Goal: Information Seeking & Learning: Learn about a topic

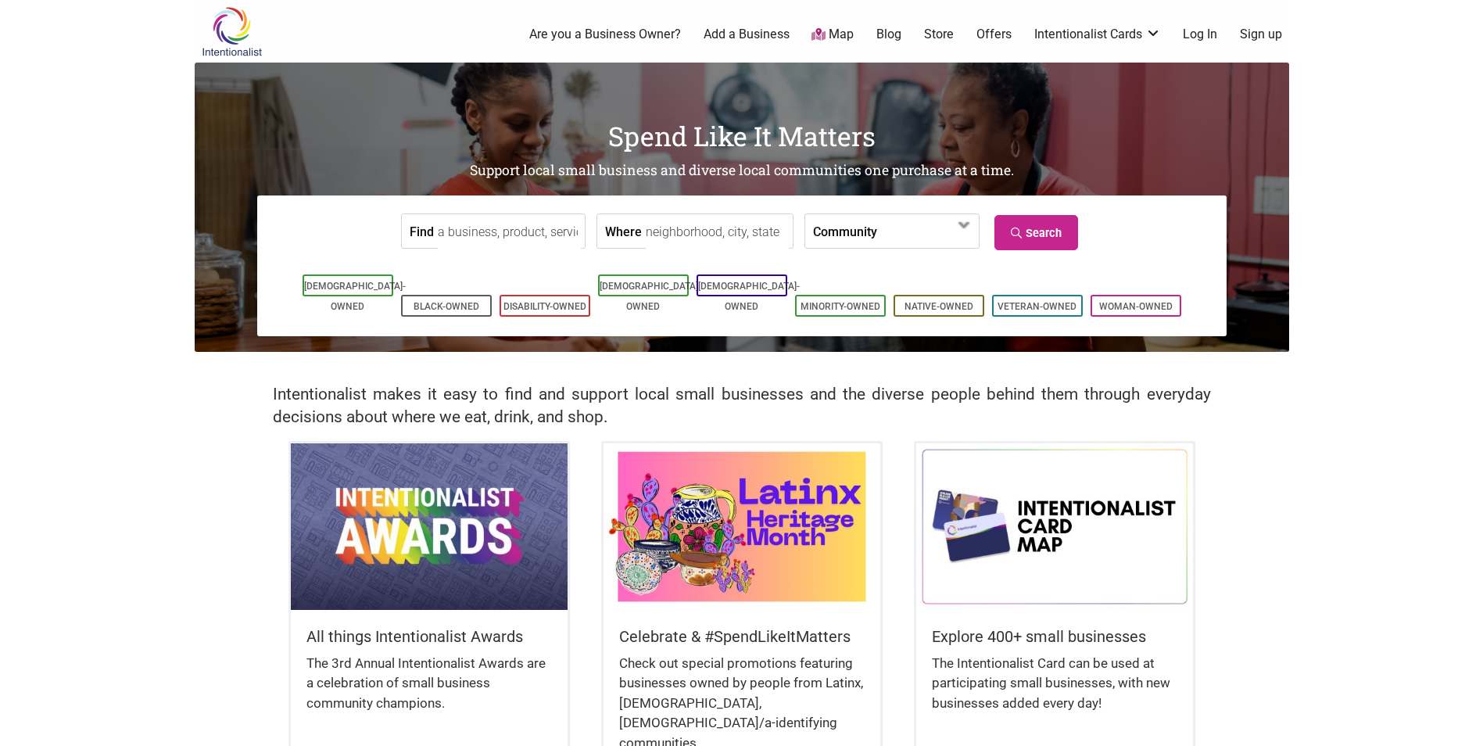
click at [848, 242] on label "Community" at bounding box center [845, 231] width 64 height 34
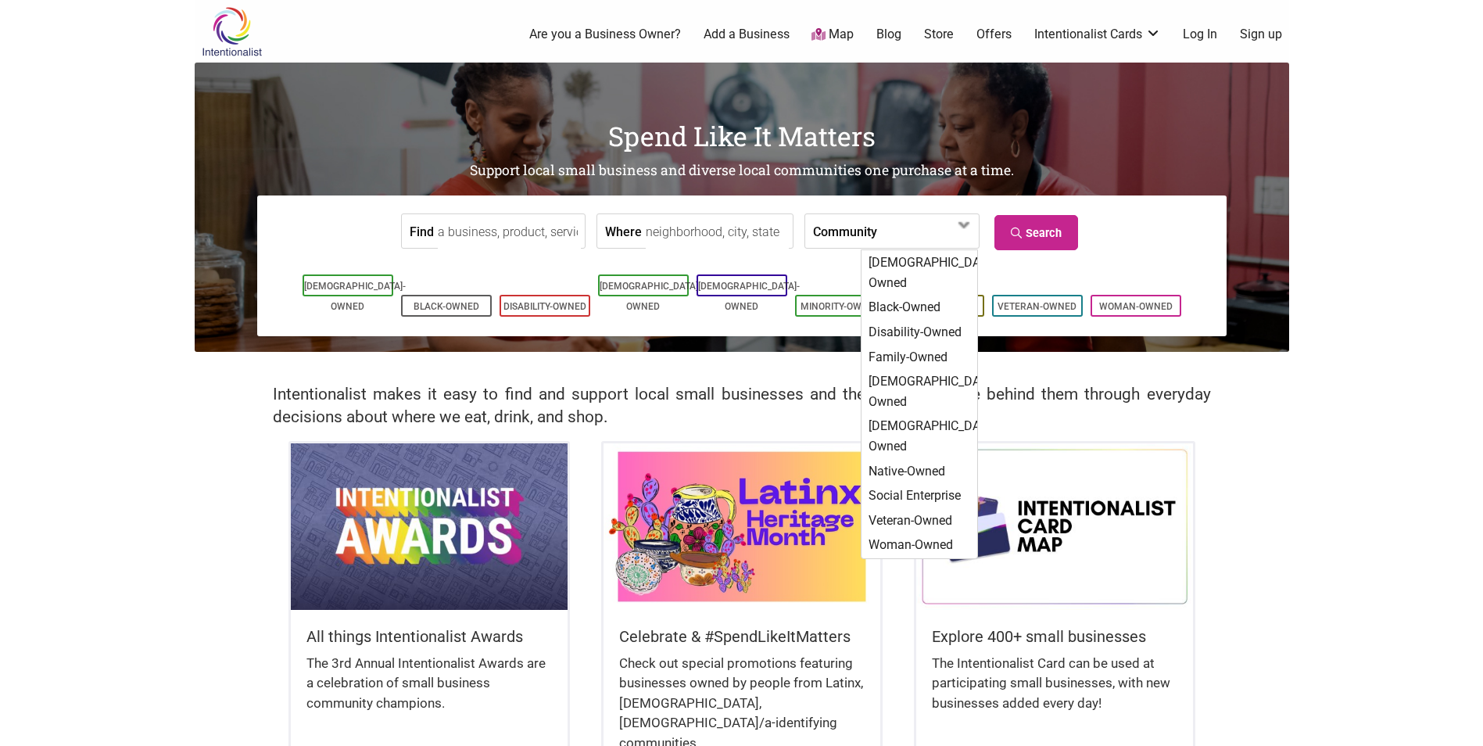
click at [848, 242] on label "Community" at bounding box center [845, 231] width 64 height 34
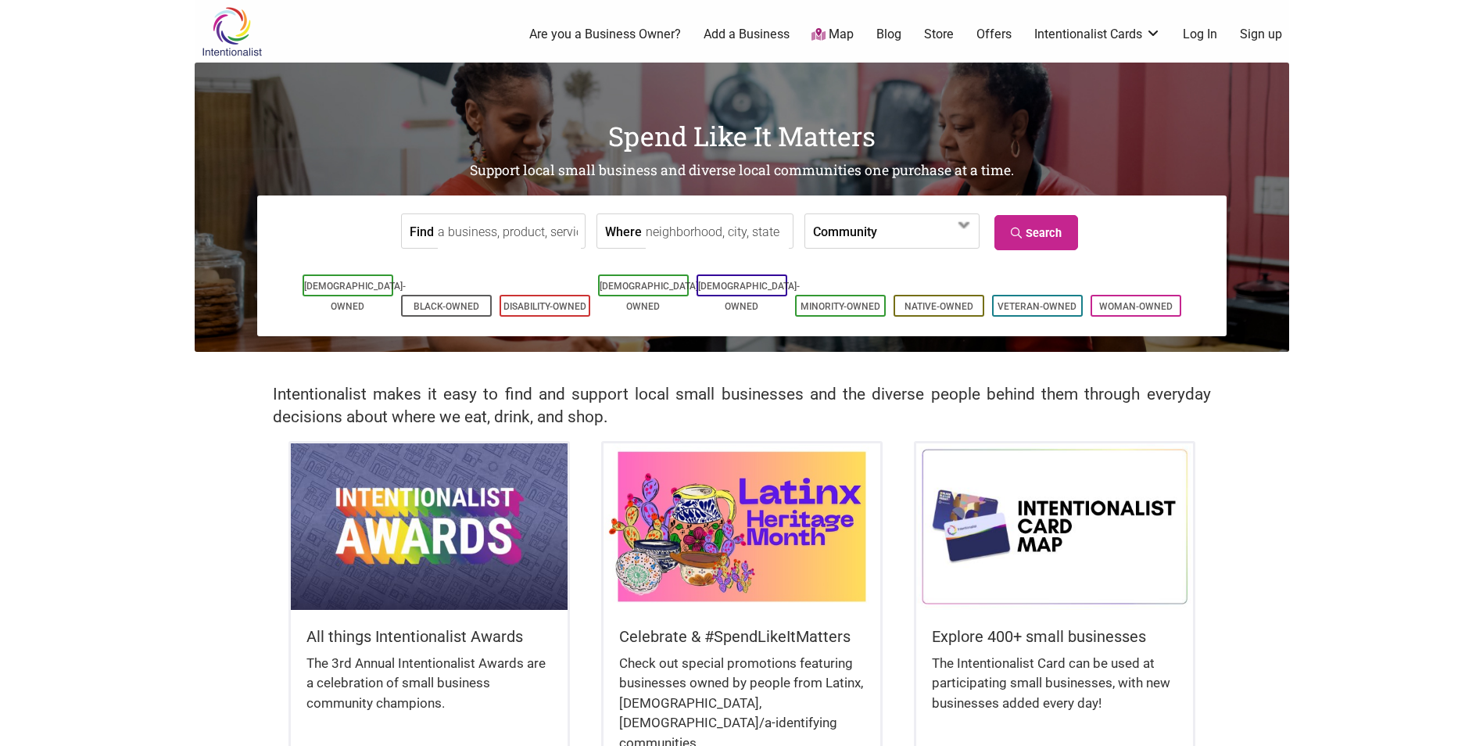
click at [848, 242] on label "Community" at bounding box center [845, 231] width 64 height 34
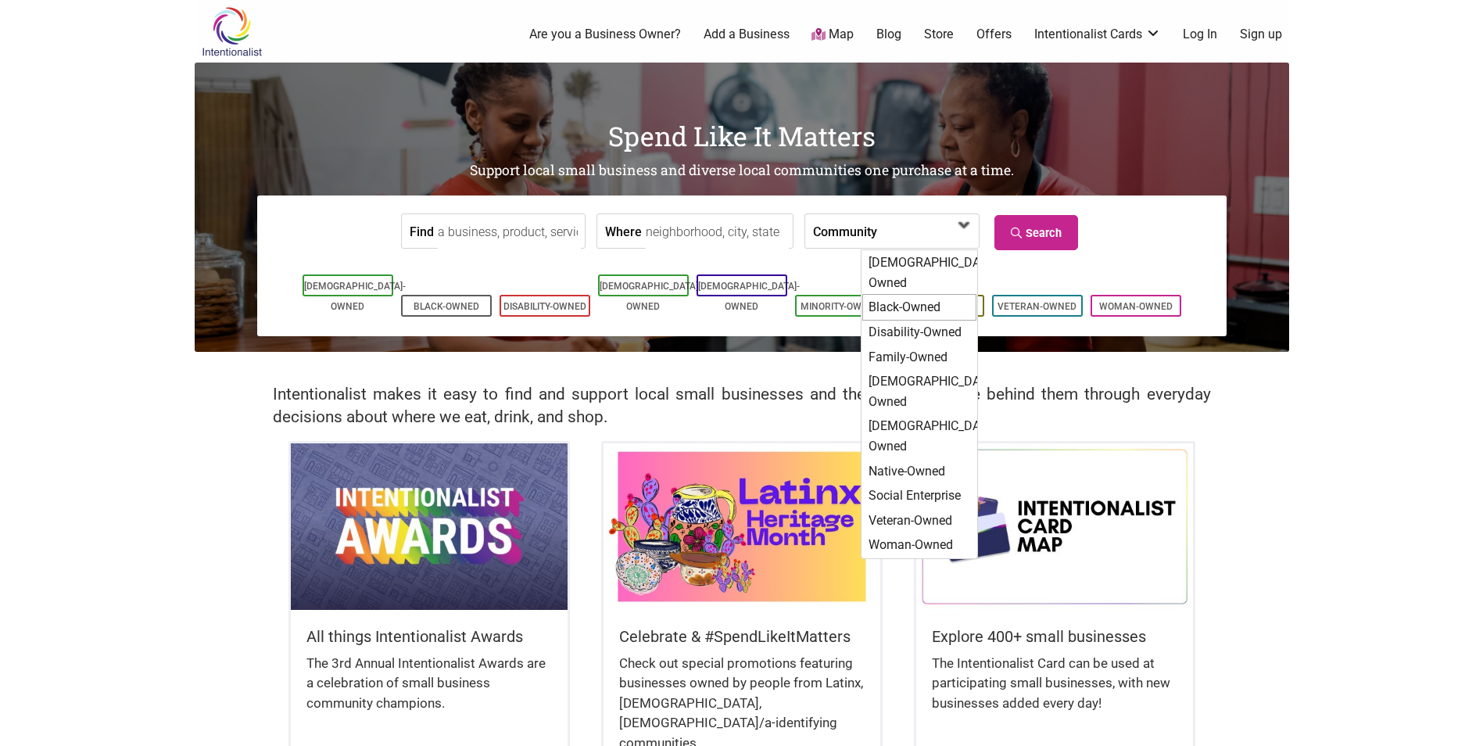
click at [908, 294] on div "Black-Owned" at bounding box center [919, 307] width 114 height 27
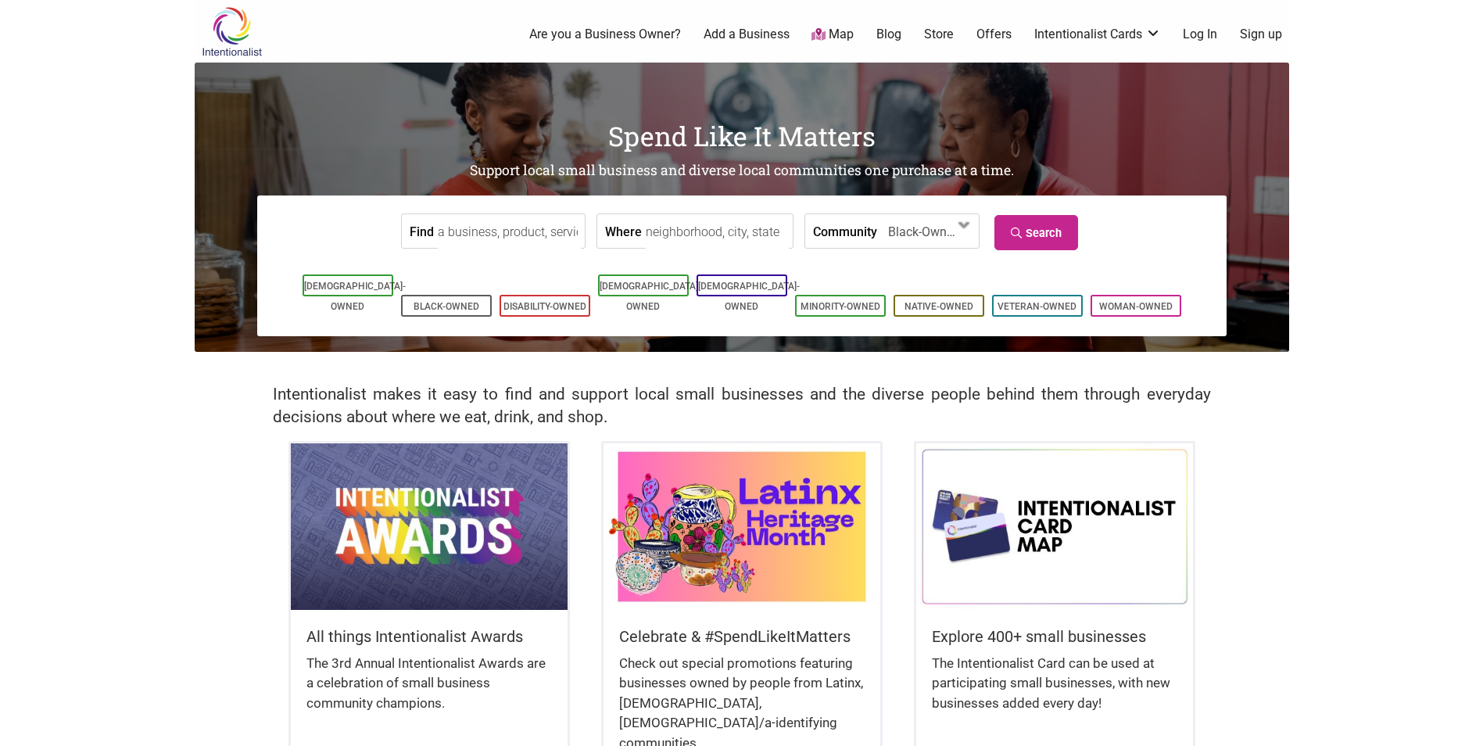
click at [724, 239] on input "Where" at bounding box center [717, 231] width 143 height 35
drag, startPoint x: 724, startPoint y: 239, endPoint x: 1033, endPoint y: 247, distance: 308.9
click at [1033, 247] on form "Find Where seattle Community Asian-Owned Black-Owned Disability-Owned Family-Ow…" at bounding box center [742, 231] width 946 height 48
type input "seattle"
click at [1033, 247] on link "Search" at bounding box center [1036, 232] width 84 height 35
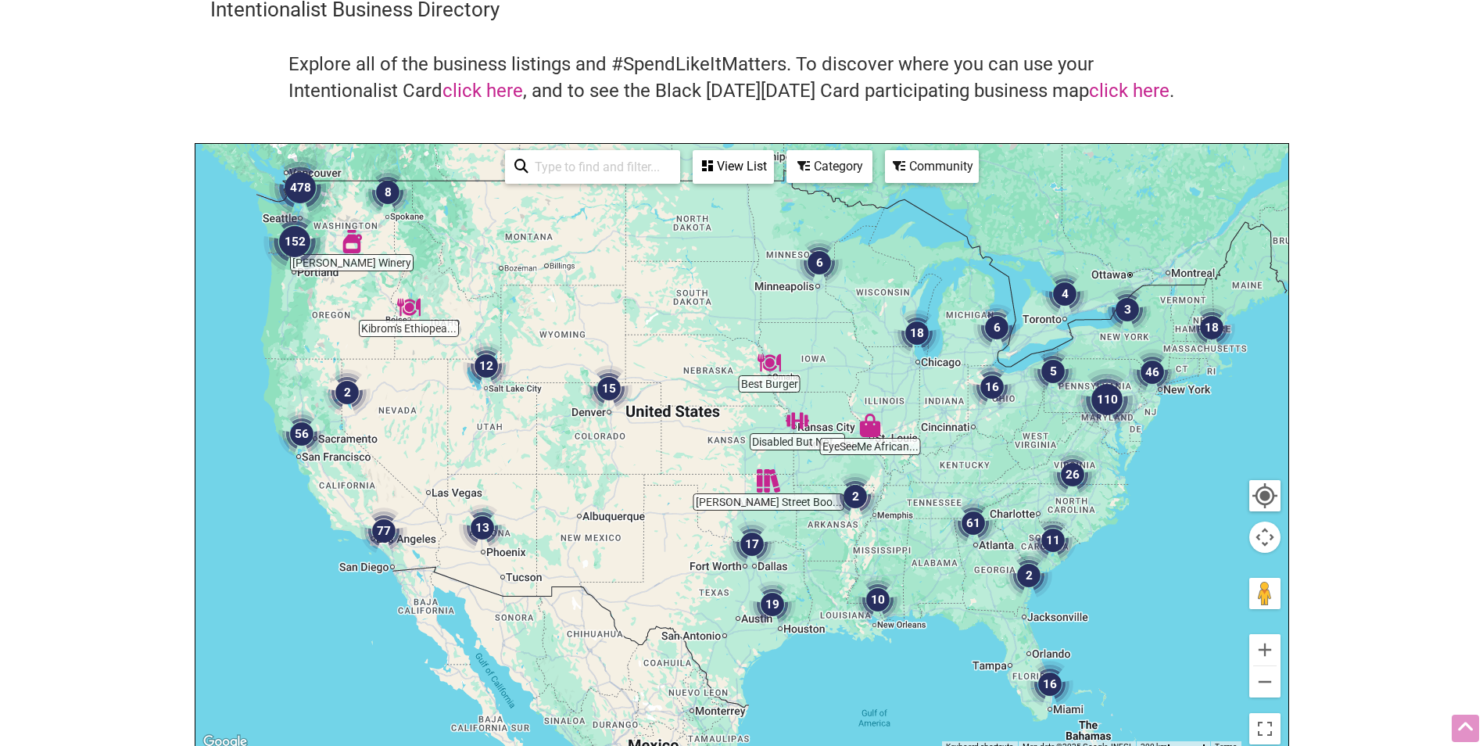
scroll to position [64, 0]
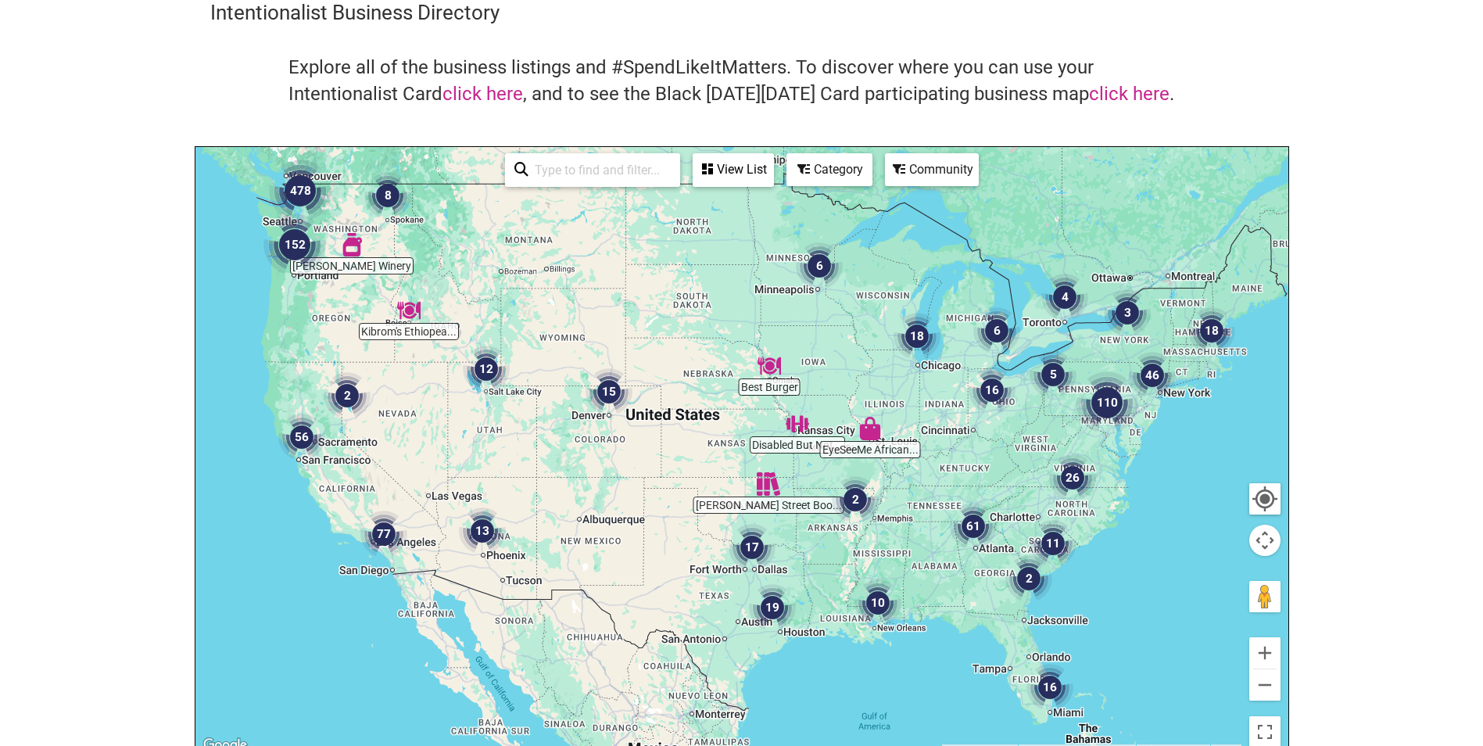
click at [295, 185] on img "478" at bounding box center [300, 190] width 63 height 63
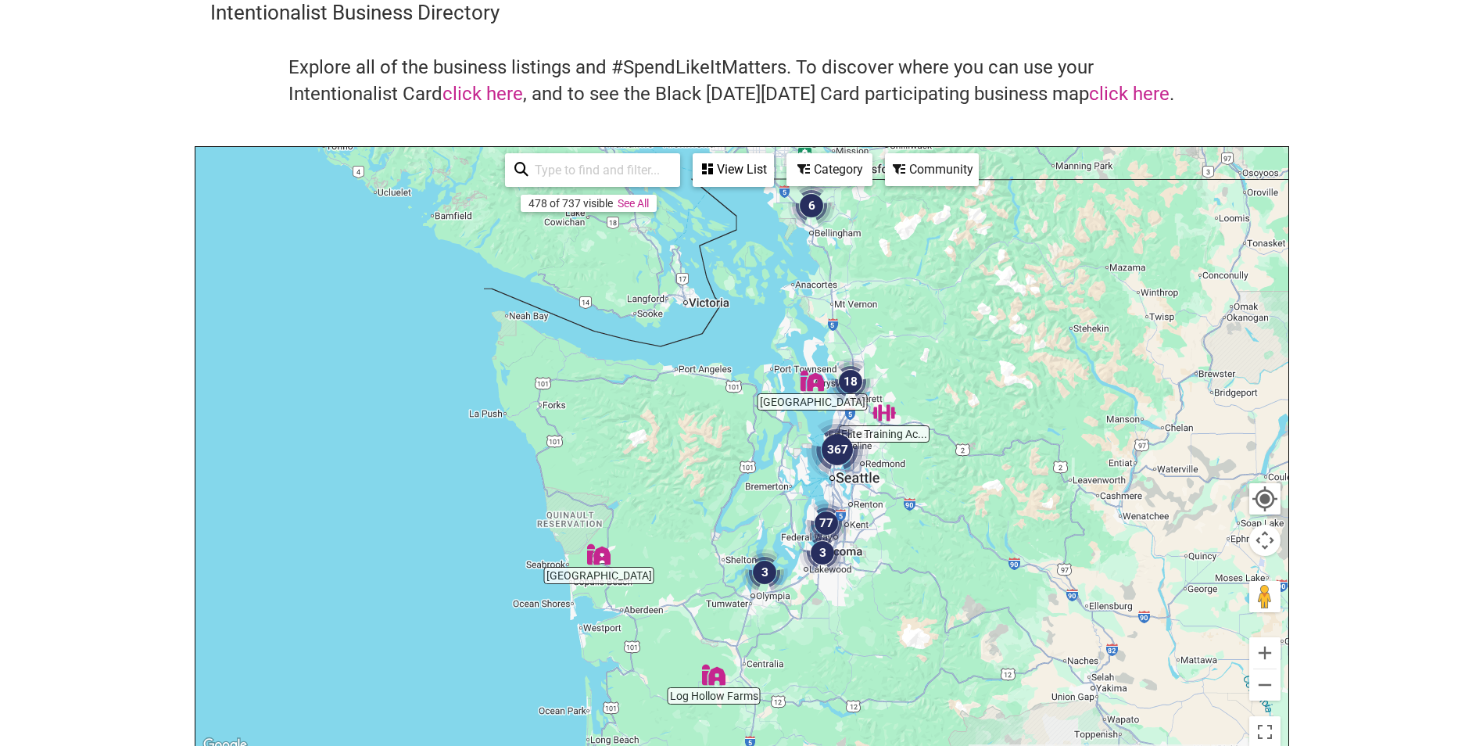
click at [731, 167] on div "View List" at bounding box center [733, 170] width 78 height 30
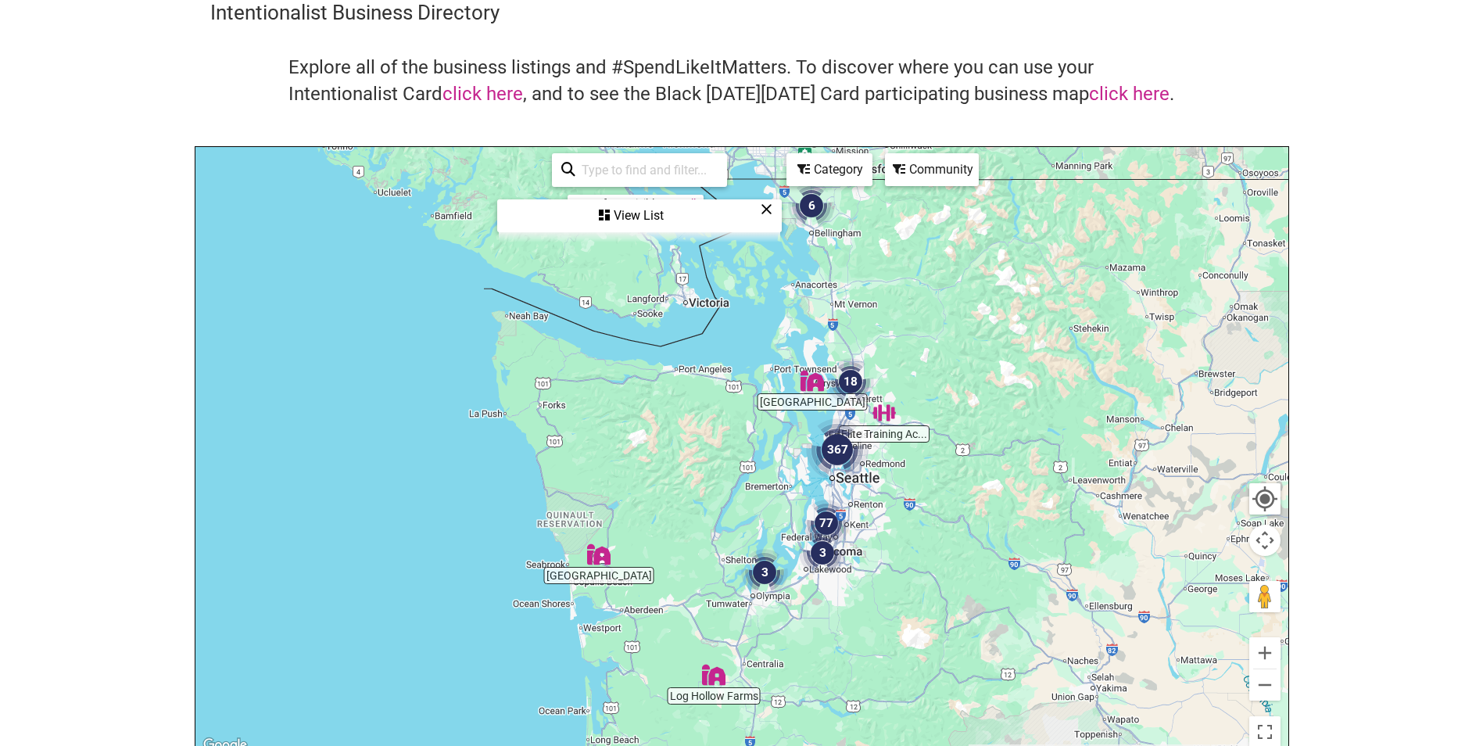
click at [635, 227] on div "View List" at bounding box center [639, 216] width 281 height 30
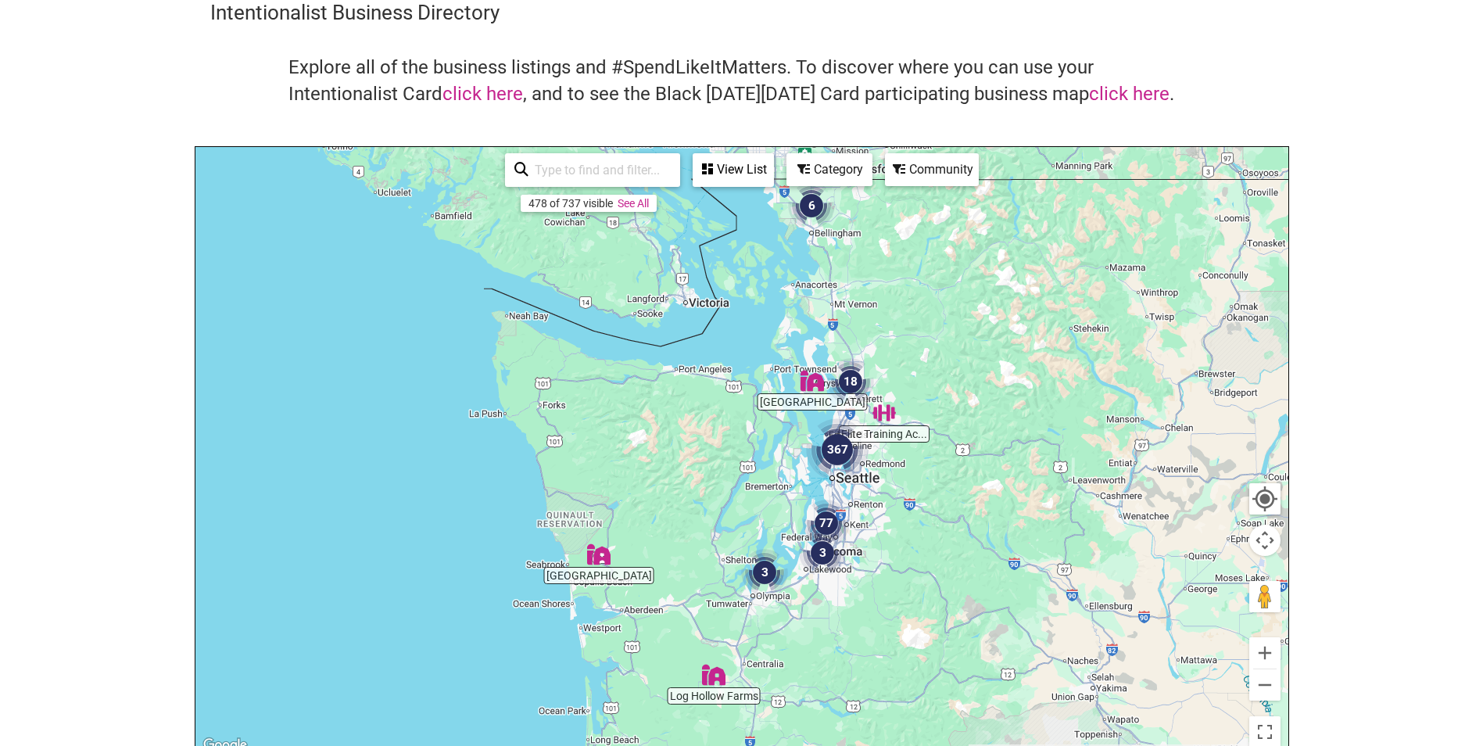
click at [649, 207] on link "See All" at bounding box center [633, 203] width 31 height 13
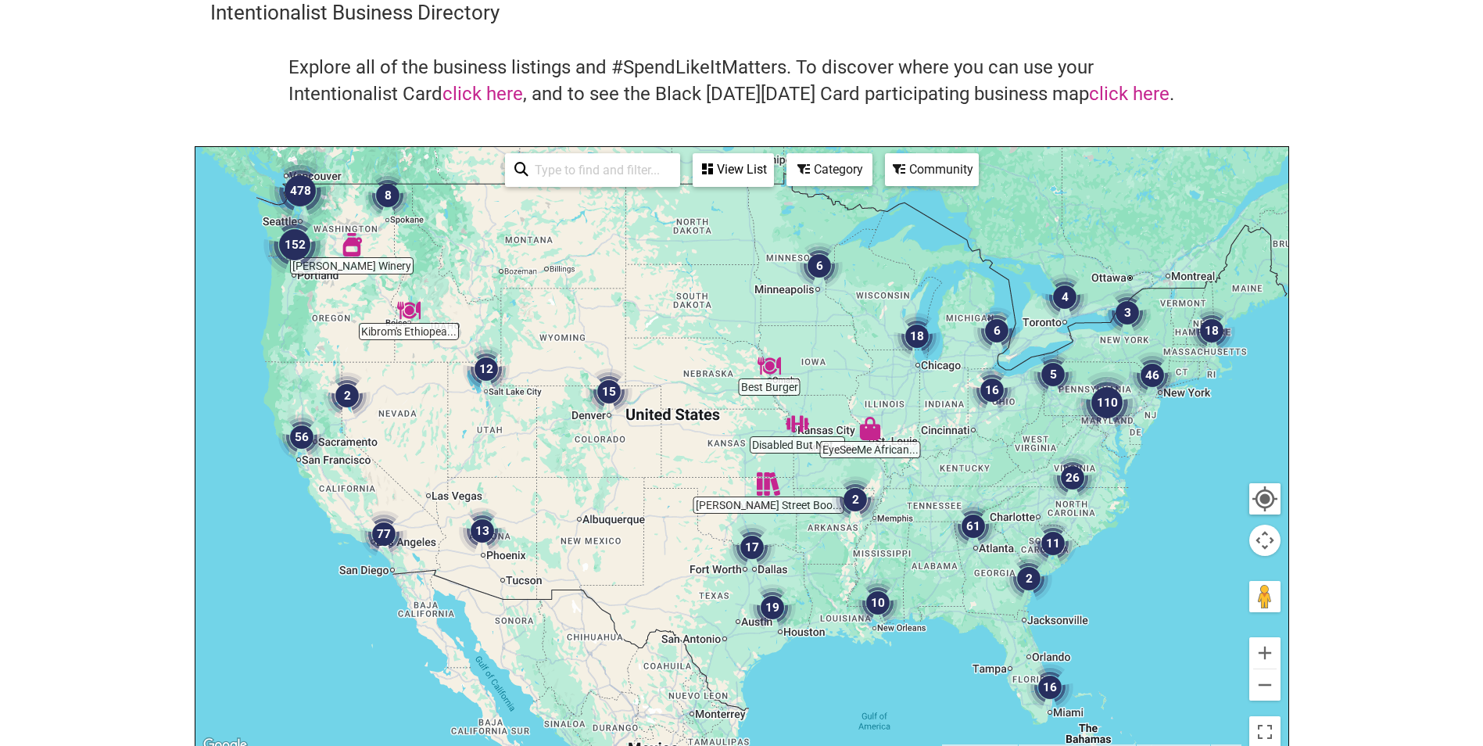
click at [292, 189] on img "478" at bounding box center [300, 190] width 63 height 63
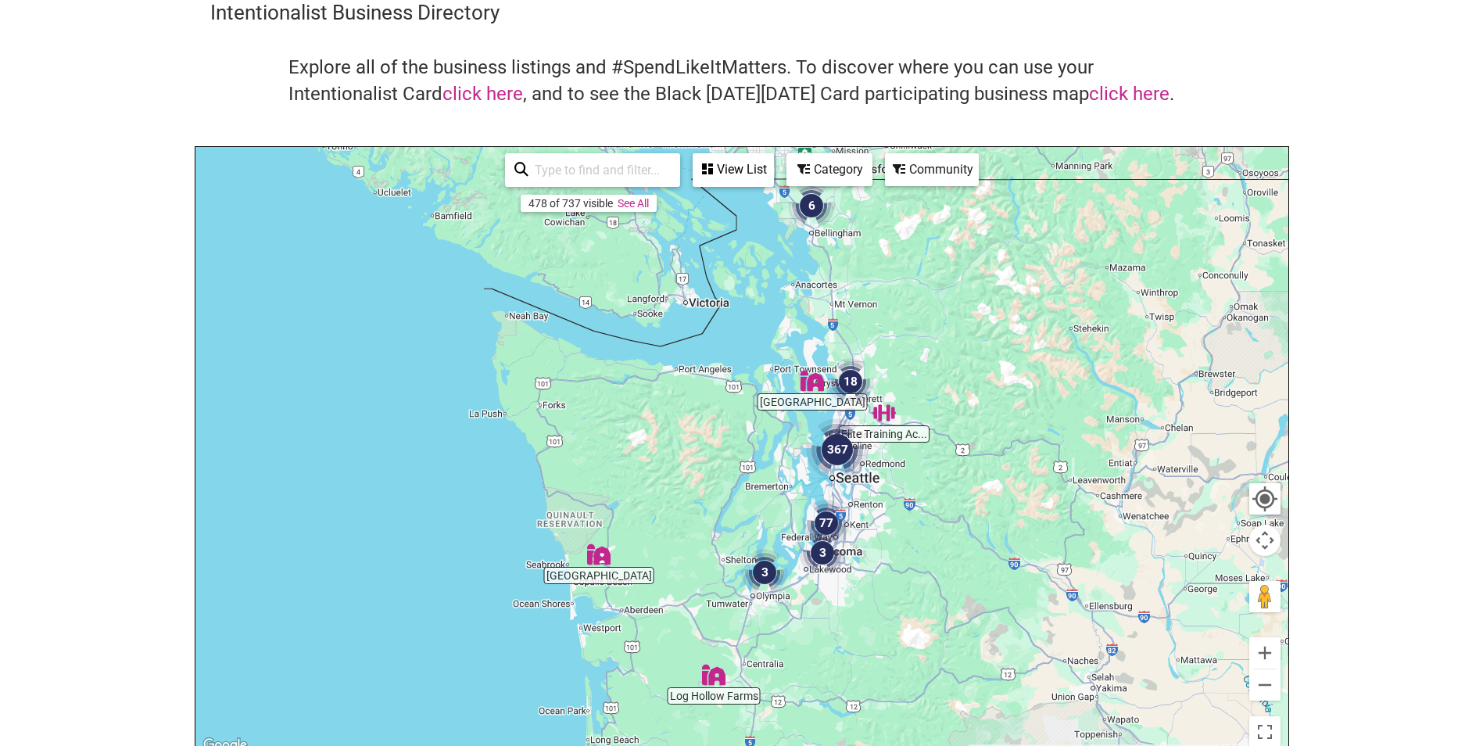
click at [708, 163] on icon at bounding box center [707, 169] width 11 height 13
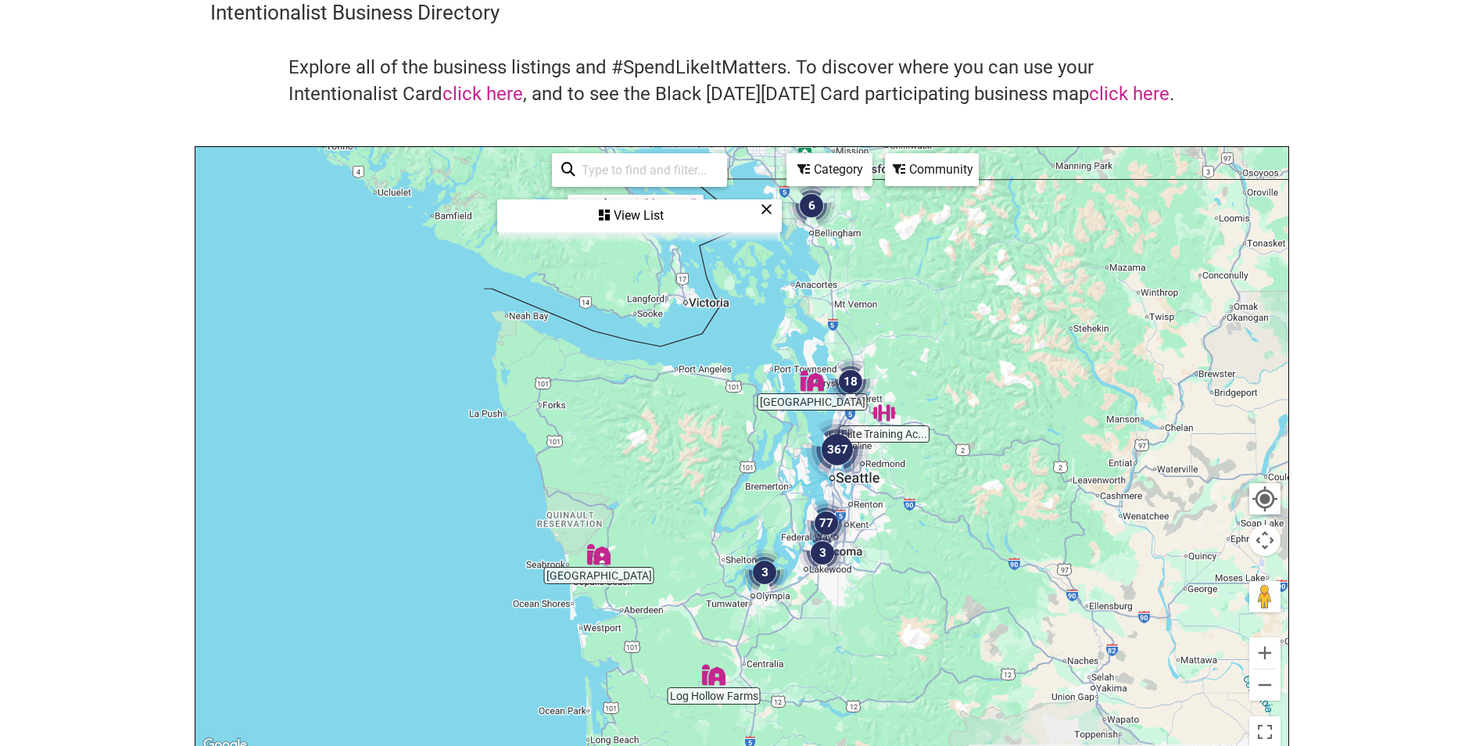
click at [1481, 574] on body "× Menu 0 Add a Business Map Blog Store Offers Intentionalist Cards Buy Black Ca…" at bounding box center [741, 309] width 1483 height 746
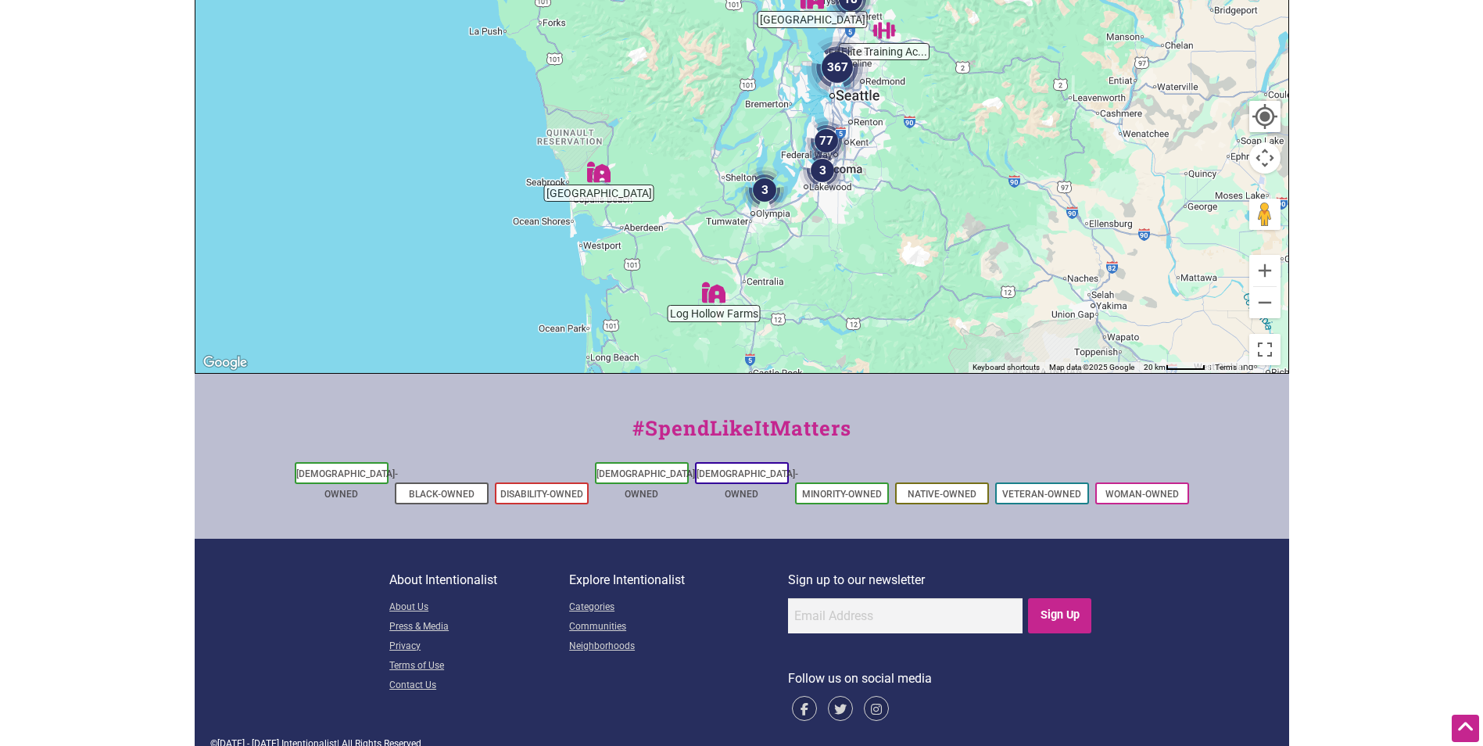
scroll to position [0, 0]
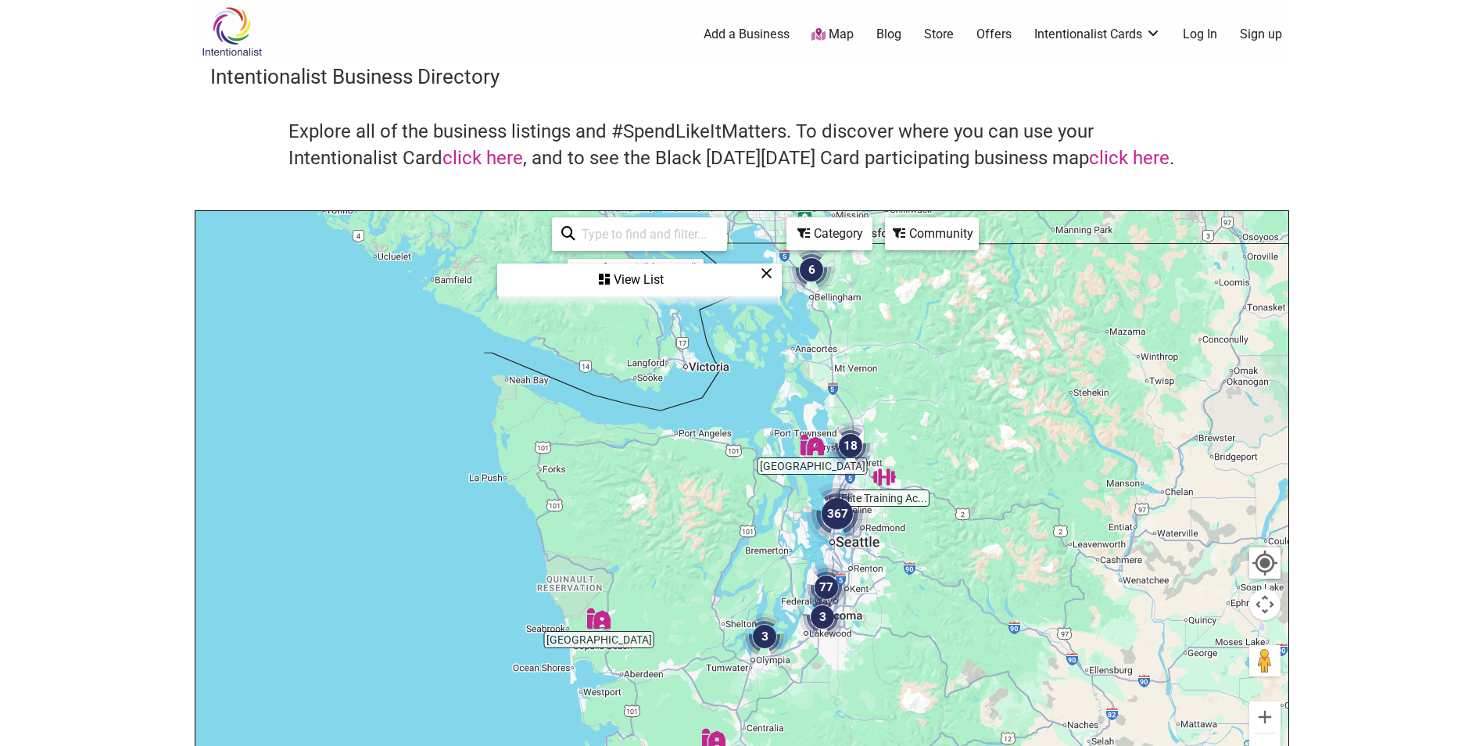
click at [837, 239] on div "Category" at bounding box center [829, 234] width 83 height 30
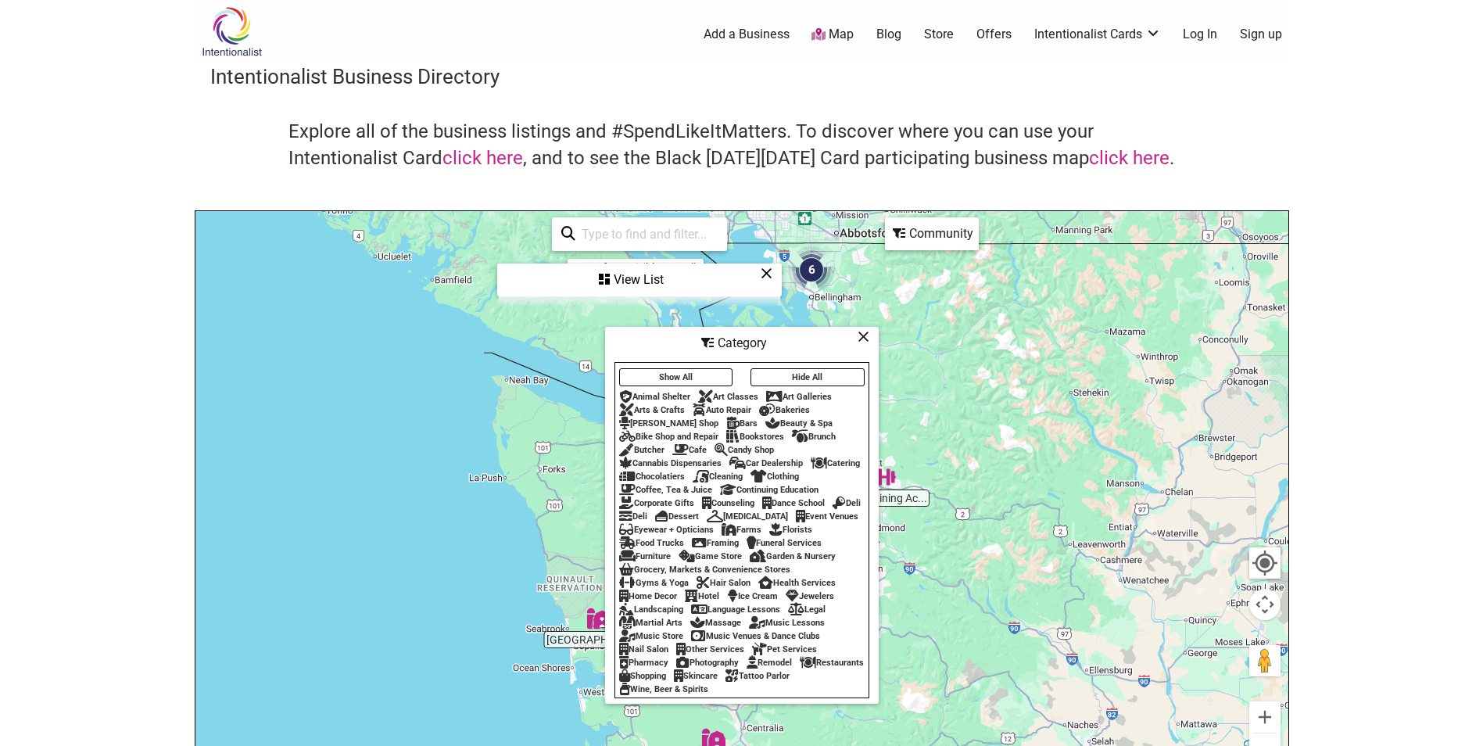
click at [757, 279] on div "View List" at bounding box center [639, 280] width 281 height 30
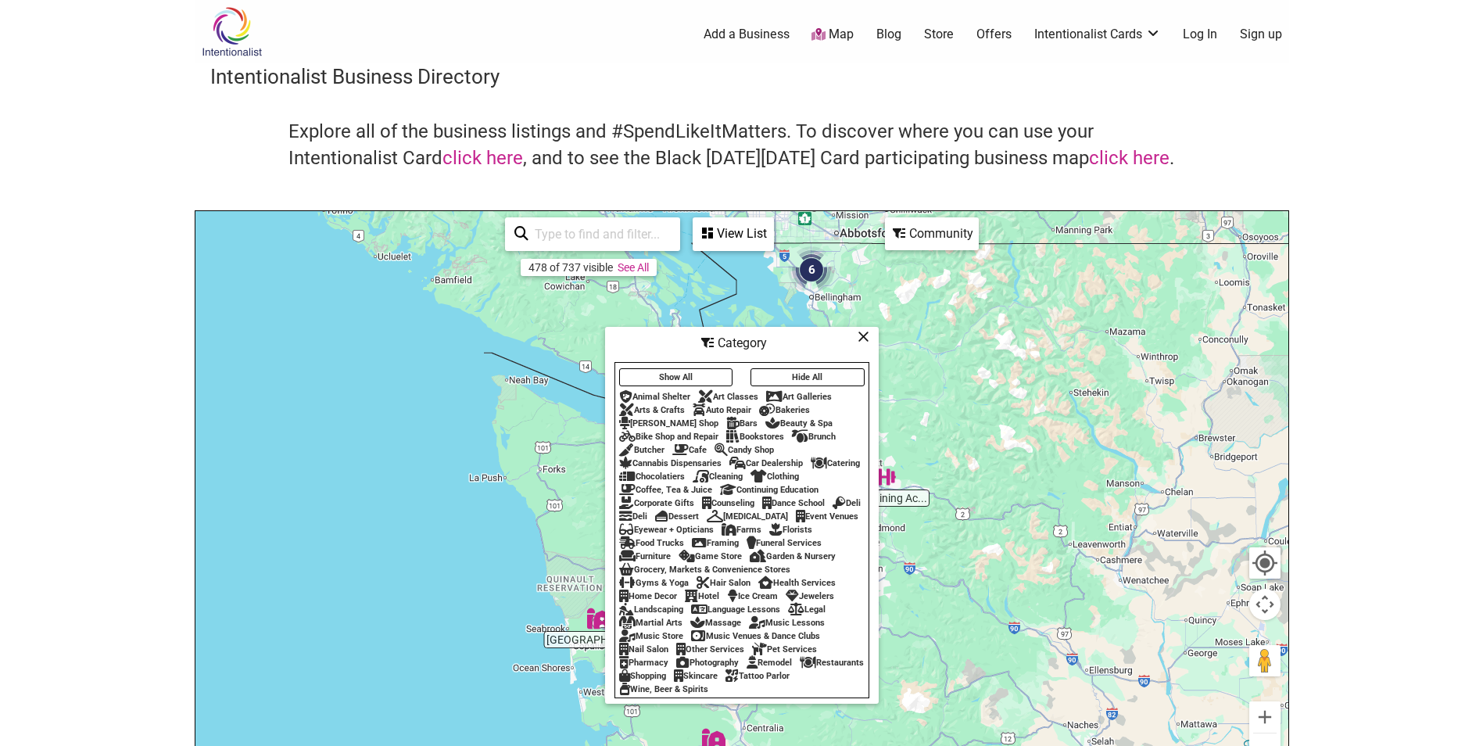
click at [953, 249] on div "Community" at bounding box center [932, 234] width 91 height 30
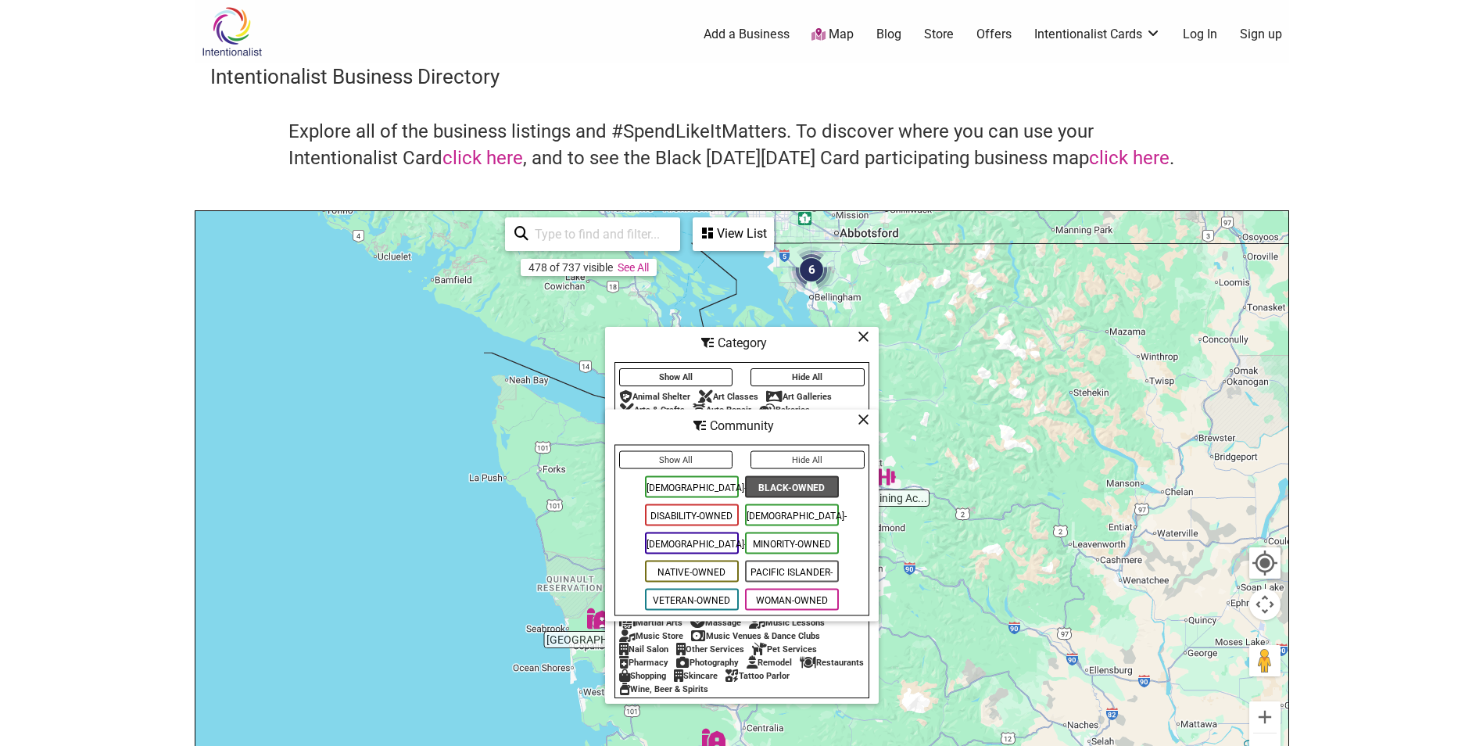
click at [953, 249] on div "To navigate, press the arrow keys." at bounding box center [741, 515] width 1093 height 608
click at [713, 238] on div "View List" at bounding box center [733, 234] width 78 height 30
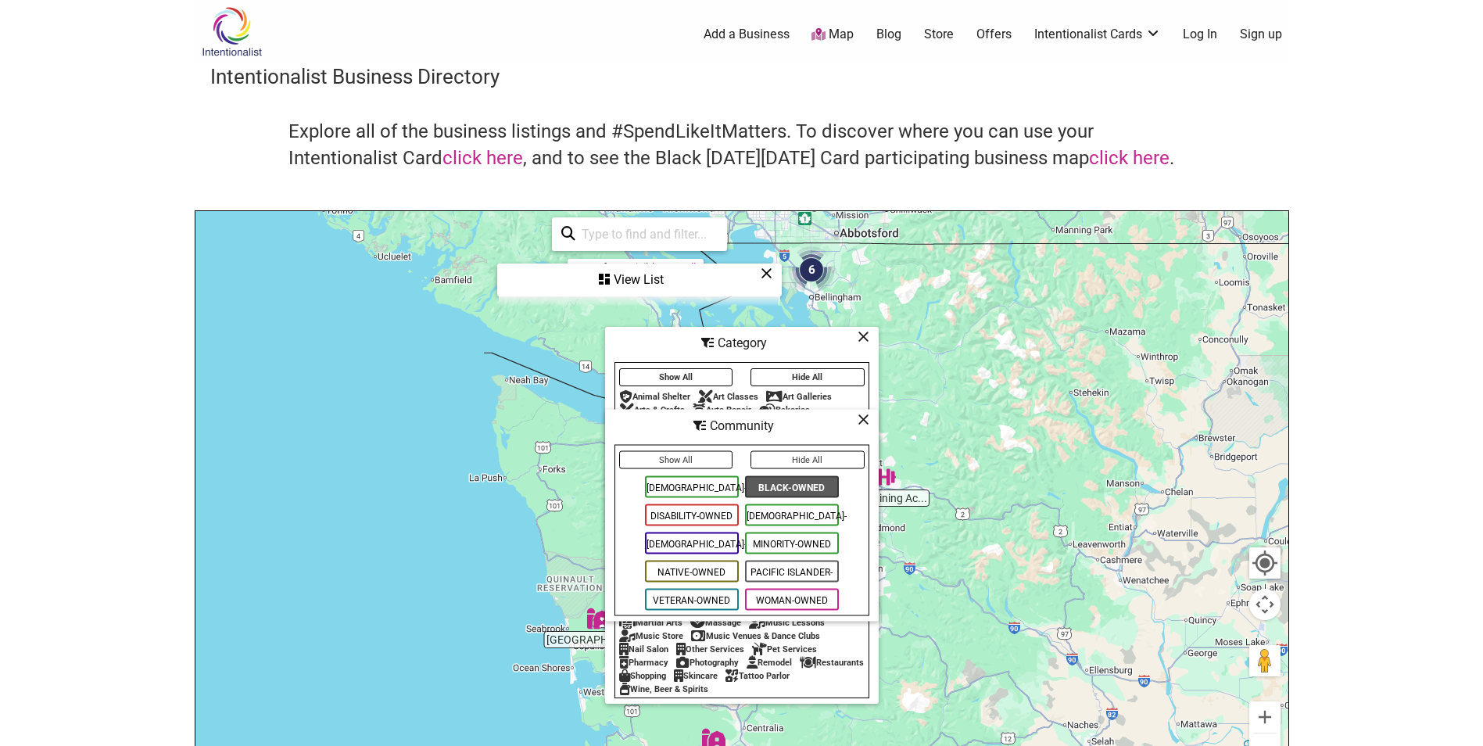
click at [765, 273] on icon at bounding box center [767, 273] width 12 height 1
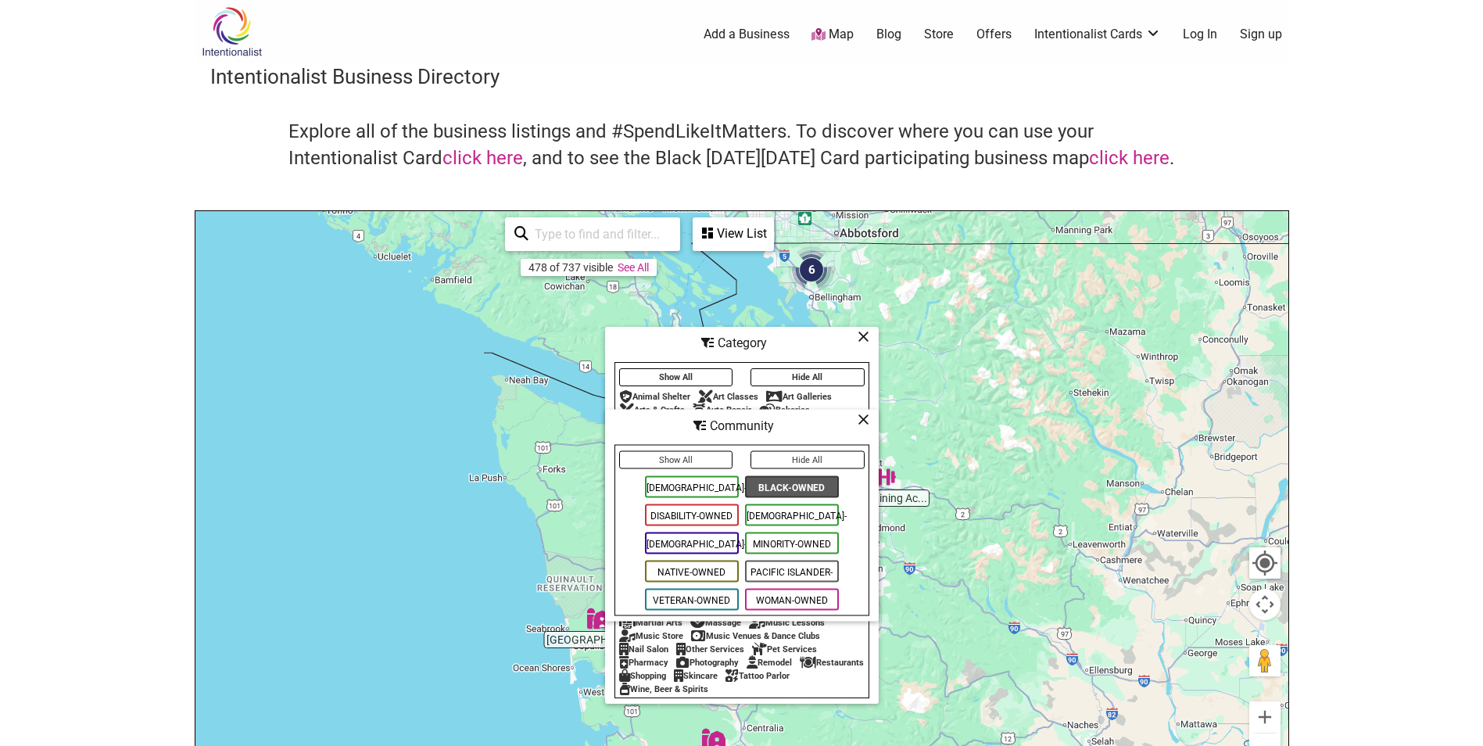
click at [867, 336] on icon at bounding box center [864, 336] width 12 height 1
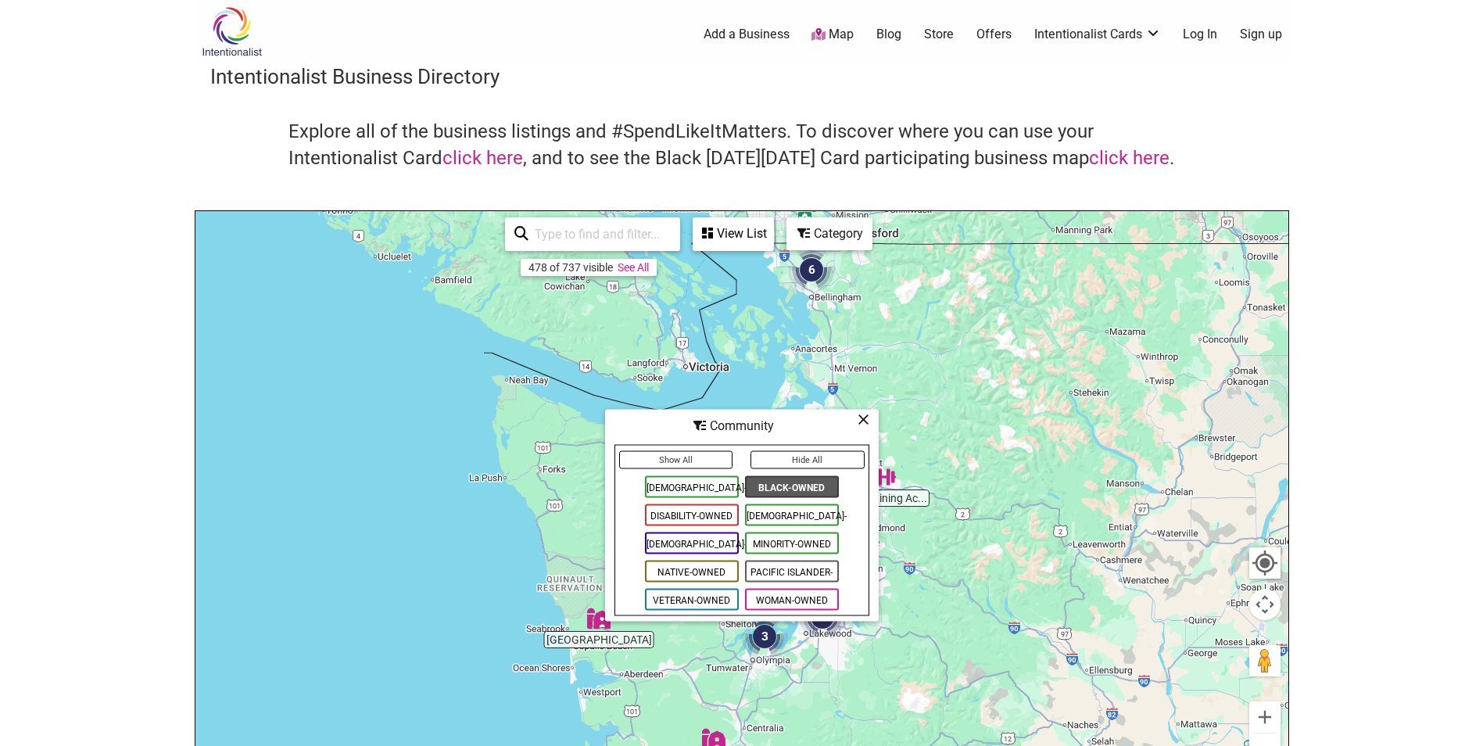
click at [869, 420] on icon at bounding box center [864, 419] width 12 height 1
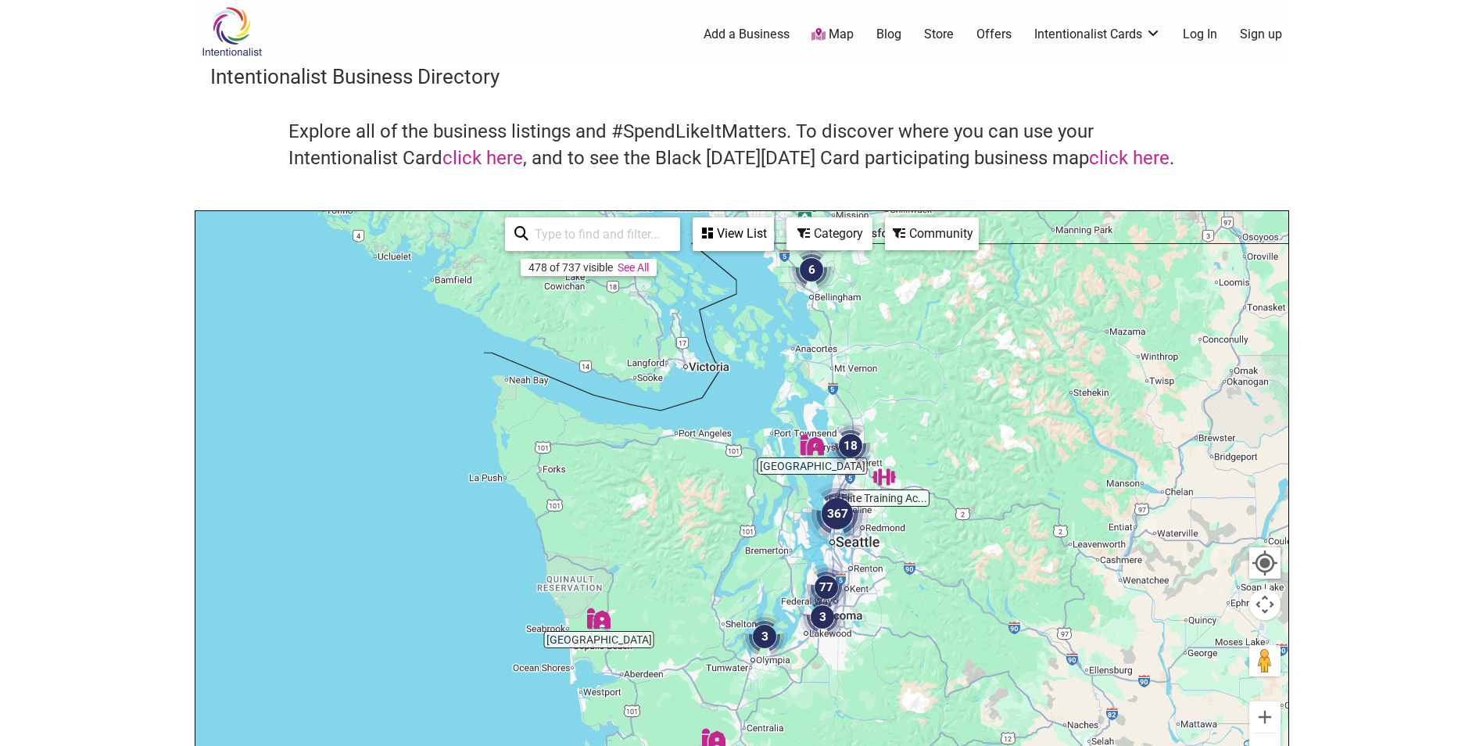
click at [855, 450] on img "18" at bounding box center [850, 445] width 47 height 47
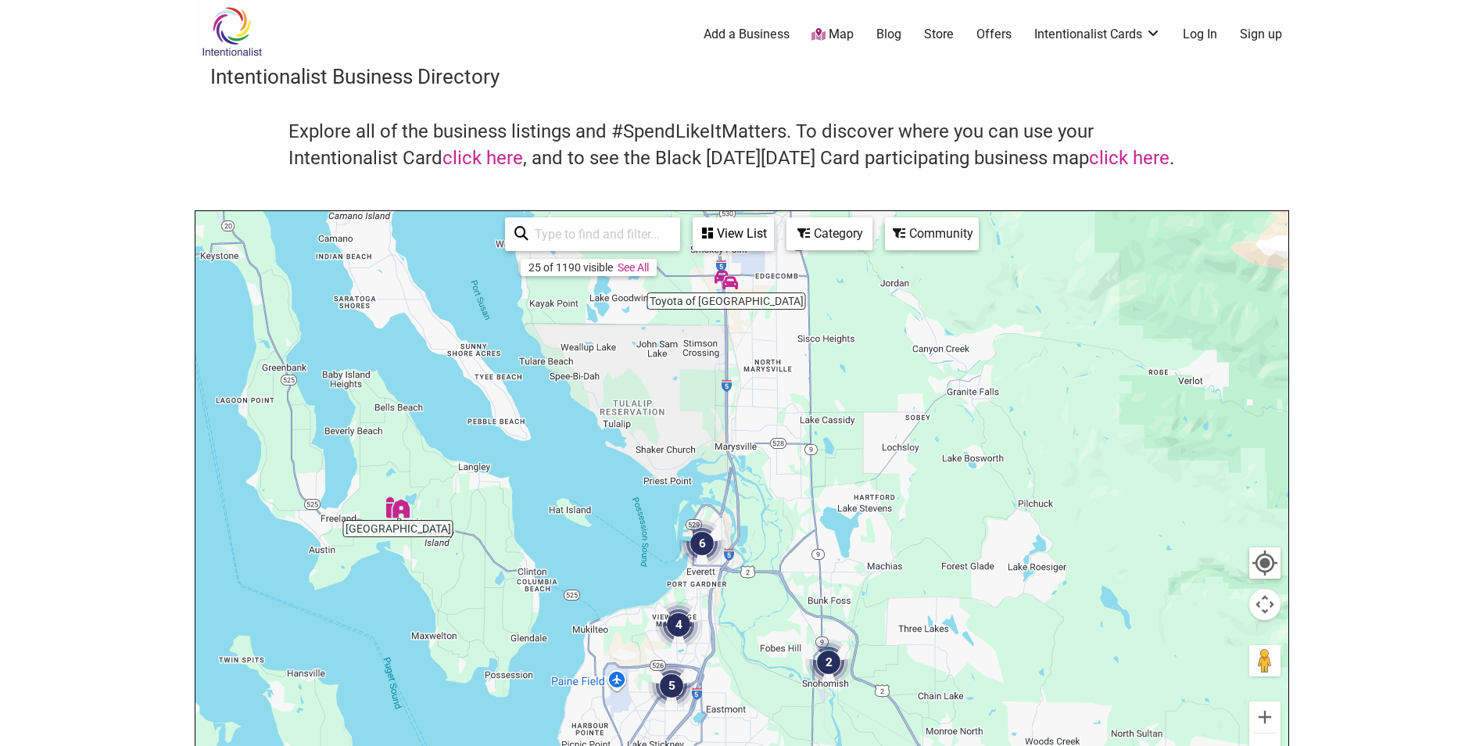
click at [697, 533] on img "6" at bounding box center [702, 543] width 47 height 47
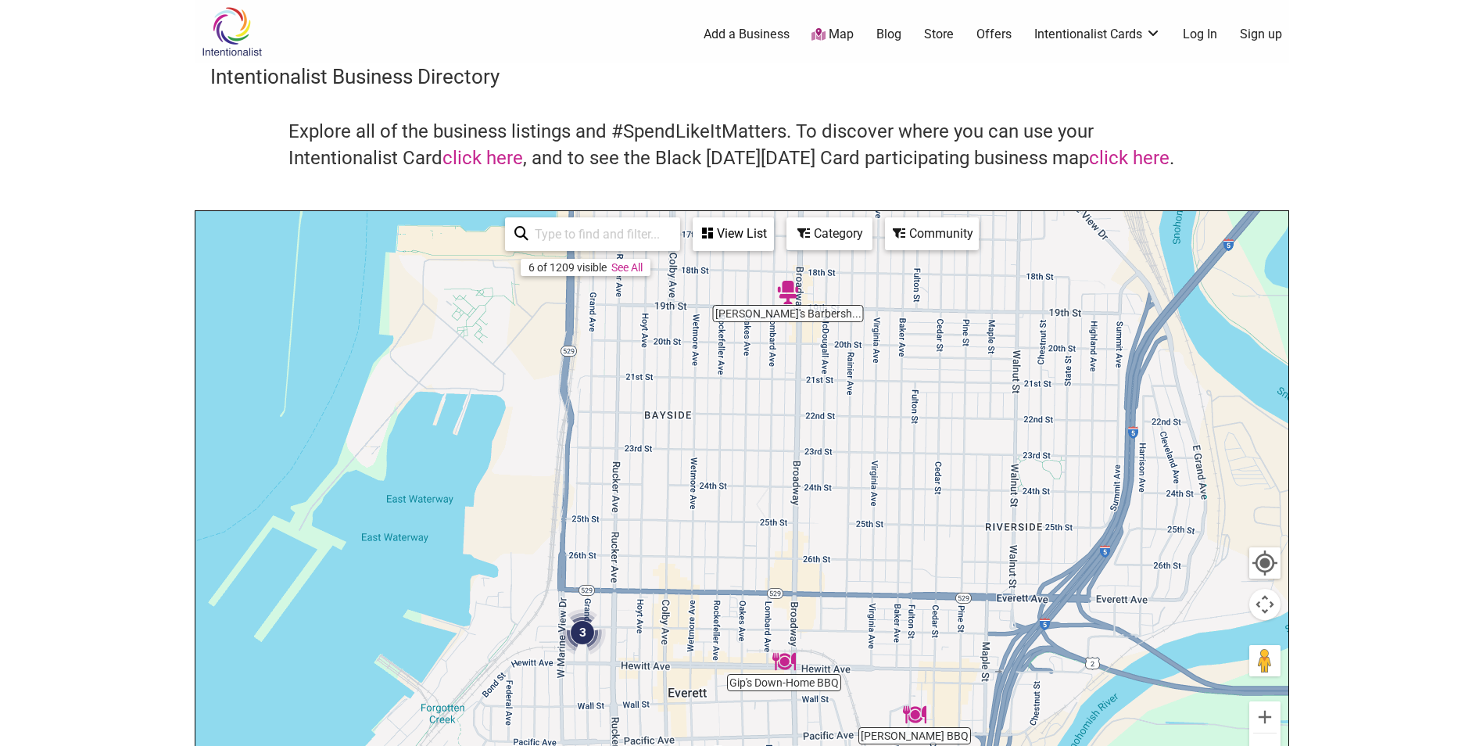
click at [581, 625] on img "3" at bounding box center [582, 632] width 47 height 47
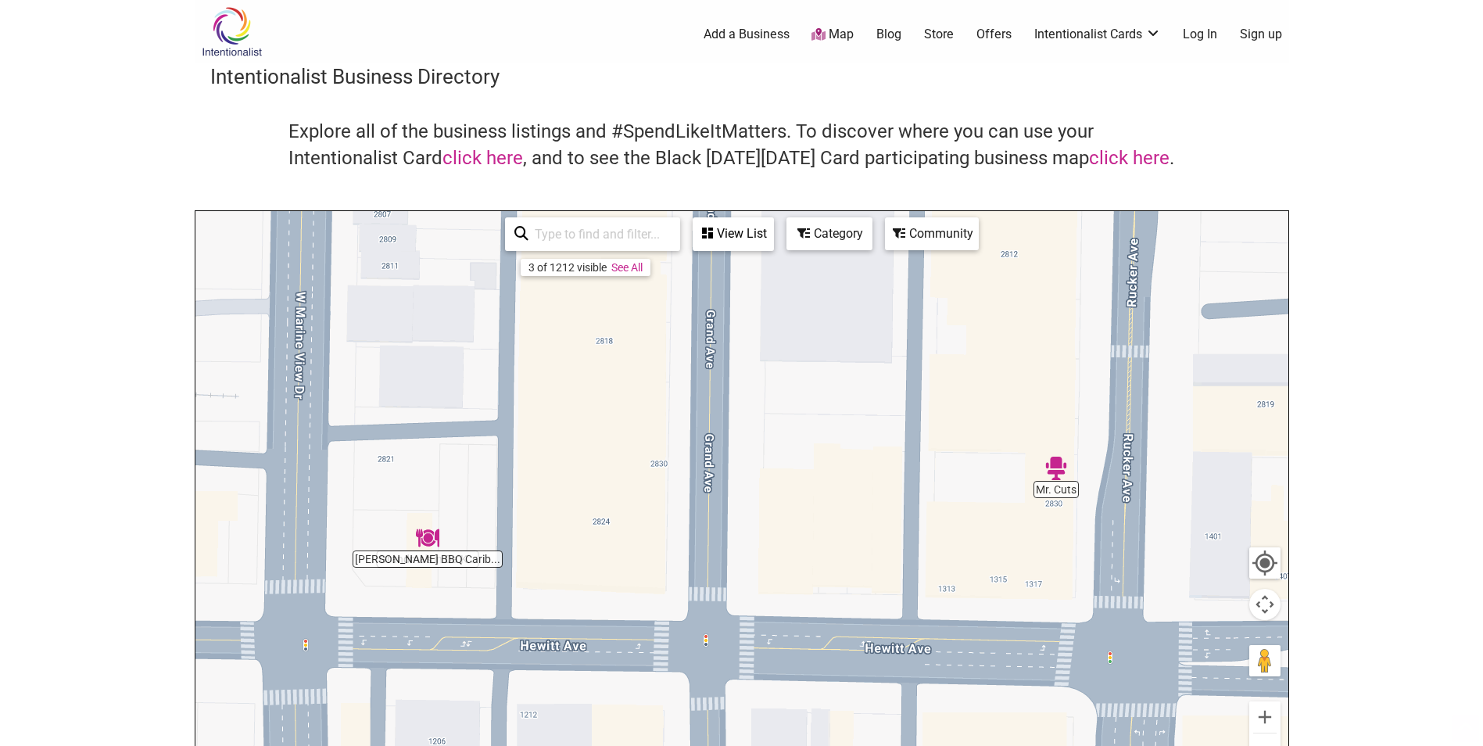
scroll to position [446, 0]
